Goal: Task Accomplishment & Management: Use online tool/utility

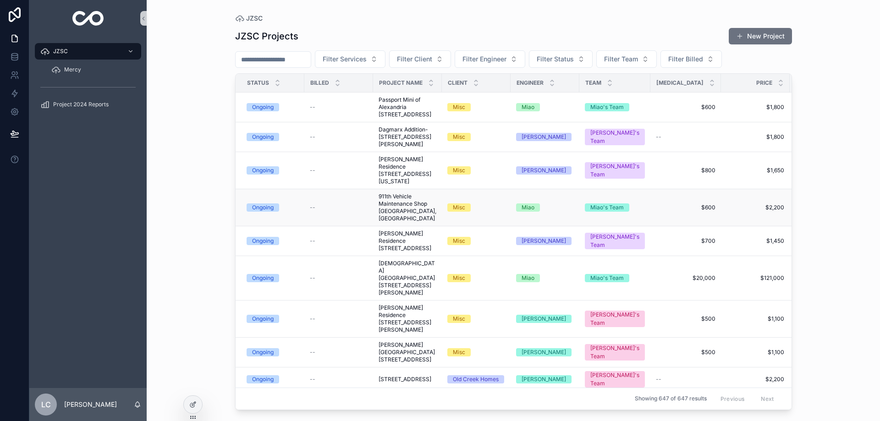
click at [396, 222] on span "911th Vehicle Maintenance Shop [GEOGRAPHIC_DATA], [GEOGRAPHIC_DATA]" at bounding box center [408, 207] width 58 height 29
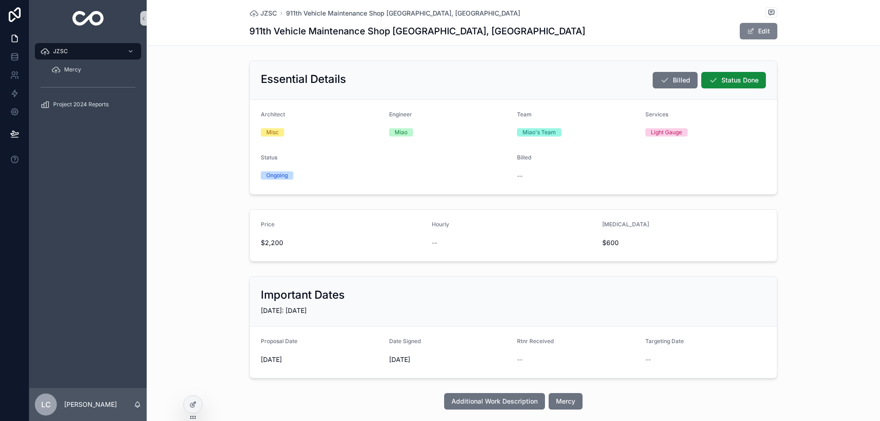
click at [750, 33] on span "scrollable content" at bounding box center [750, 30] width 7 height 7
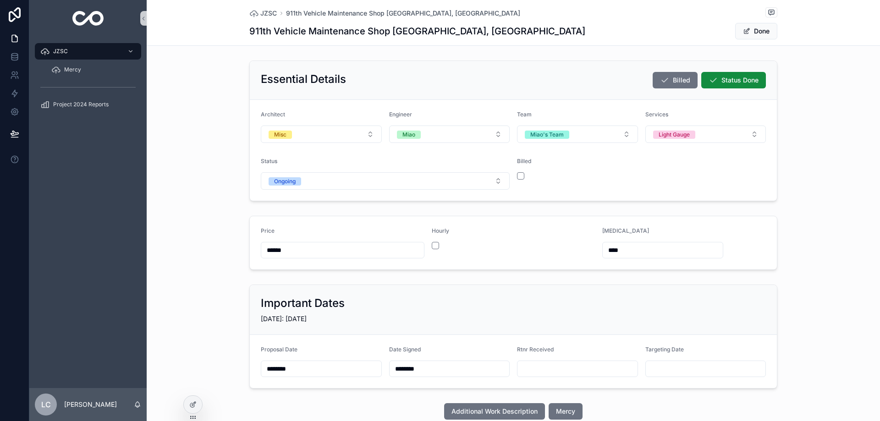
click at [555, 370] on input "scrollable content" at bounding box center [577, 369] width 120 height 13
click at [541, 286] on button "9" at bounding box center [542, 286] width 16 height 16
type input "********"
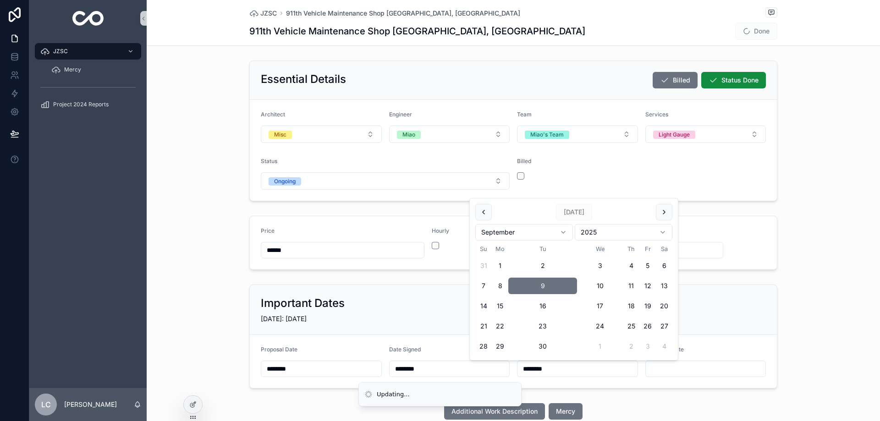
click at [761, 35] on span "Done" at bounding box center [756, 31] width 42 height 16
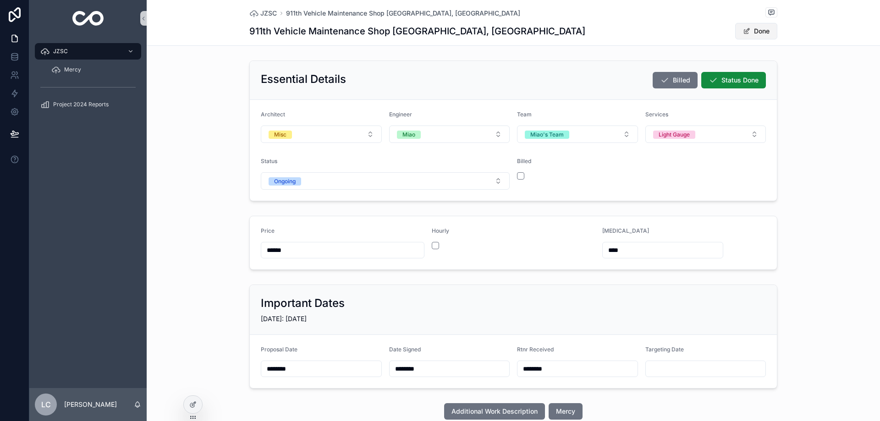
click at [746, 32] on span "scrollable content" at bounding box center [746, 30] width 7 height 7
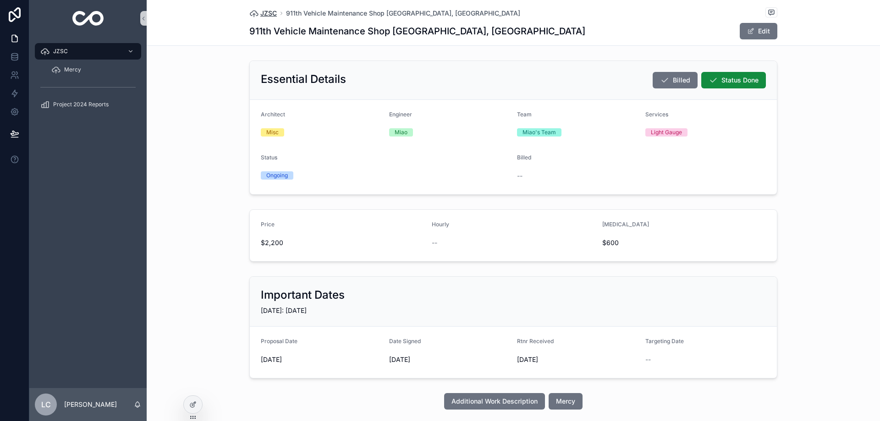
click at [266, 13] on span "JZSC" at bounding box center [268, 13] width 16 height 9
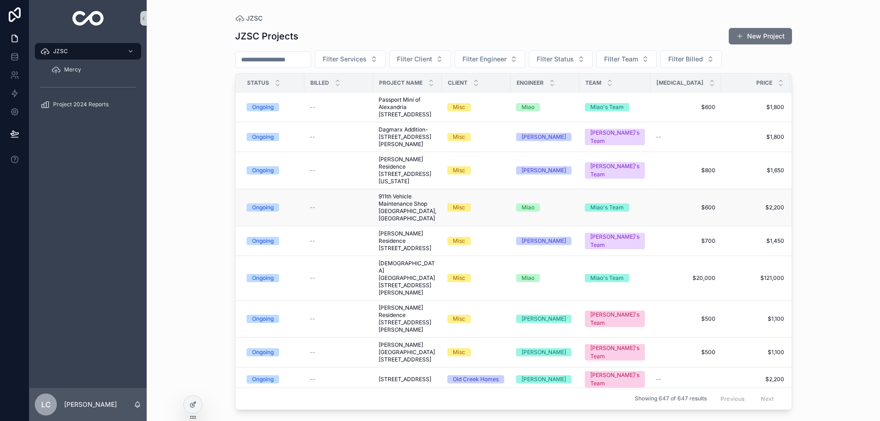
click at [399, 222] on span "911th Vehicle Maintenance Shop [GEOGRAPHIC_DATA], [GEOGRAPHIC_DATA]" at bounding box center [408, 207] width 58 height 29
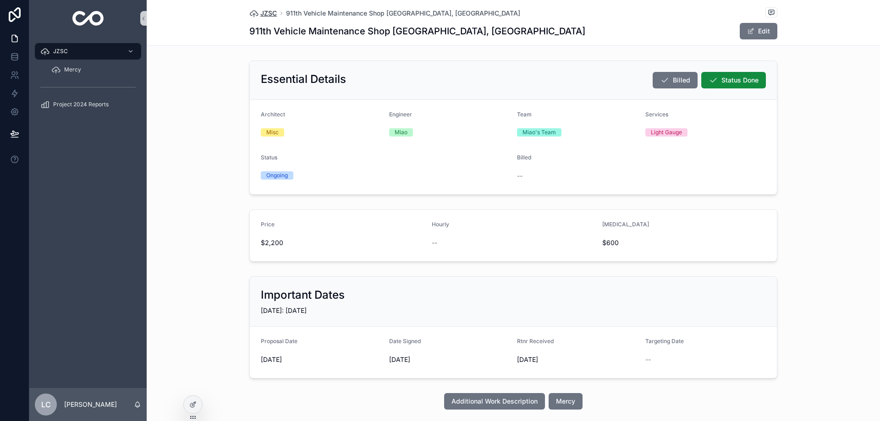
click at [266, 11] on span "JZSC" at bounding box center [268, 13] width 16 height 9
